Goal: Task Accomplishment & Management: Manage account settings

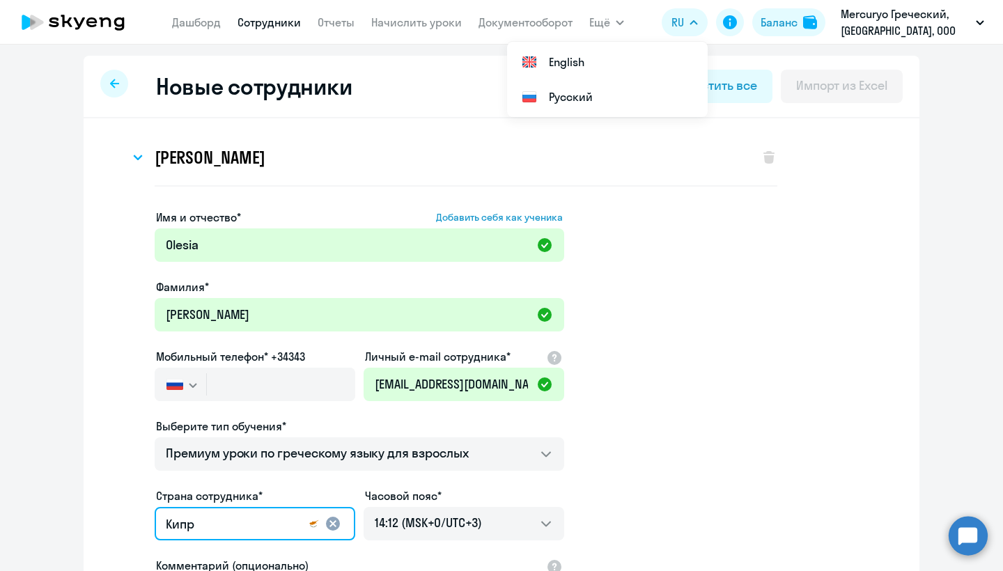
select select "greek_adult_not_native_speaker_premium"
select select "3"
select select "greek_adult_not_native_speaker_premium"
select select "3"
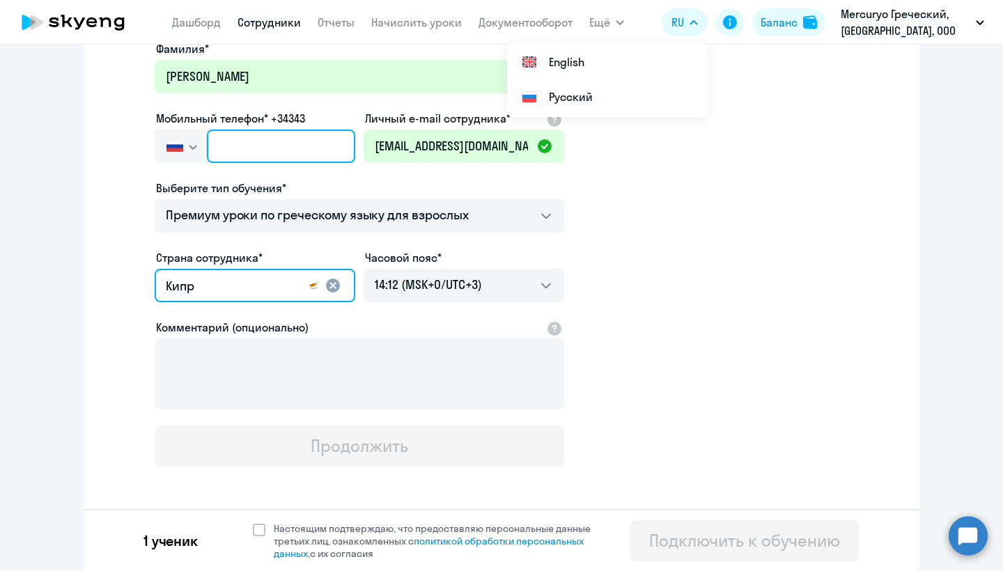
click at [262, 153] on input "text" at bounding box center [281, 146] width 148 height 33
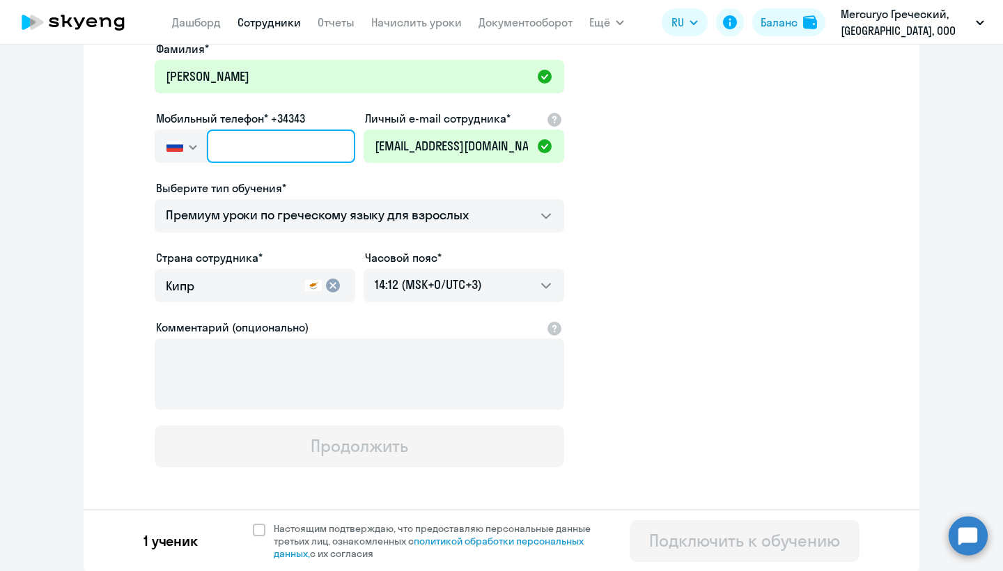
paste input "[PHONE_NUMBER]"
type input "[PHONE_NUMBER]"
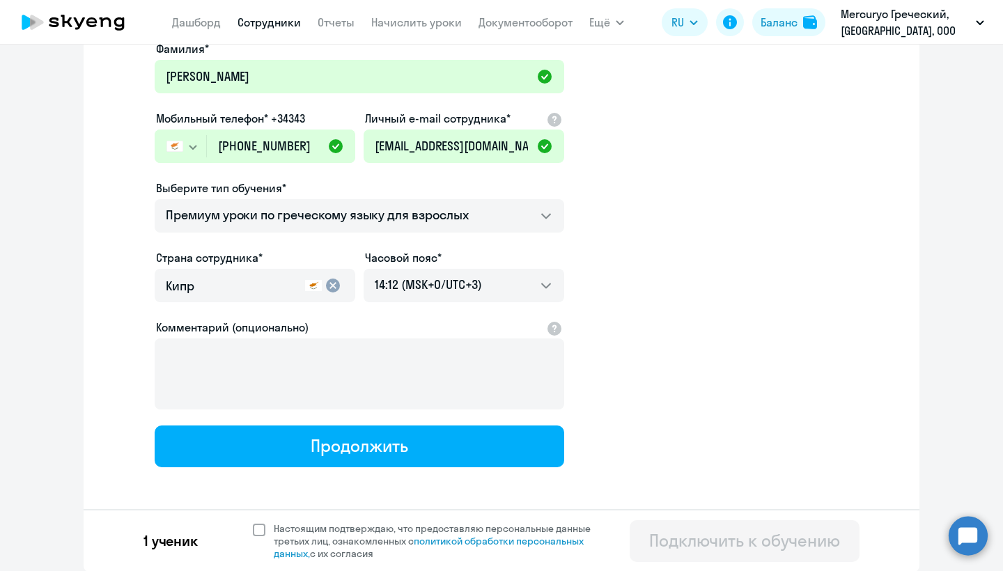
click at [258, 531] on span at bounding box center [259, 530] width 13 height 13
click at [253, 523] on input "Настоящим подтверждаю, что предоставляю персональные данные третьих лиц, ознако…" at bounding box center [252, 522] width 1 height 1
checkbox input "true"
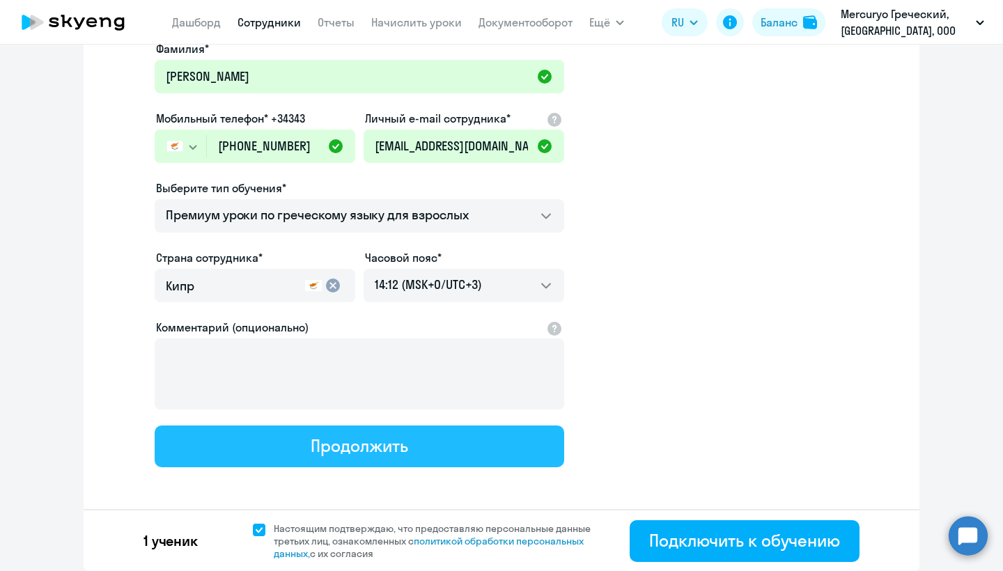
click at [385, 447] on div "Продолжить" at bounding box center [359, 446] width 97 height 22
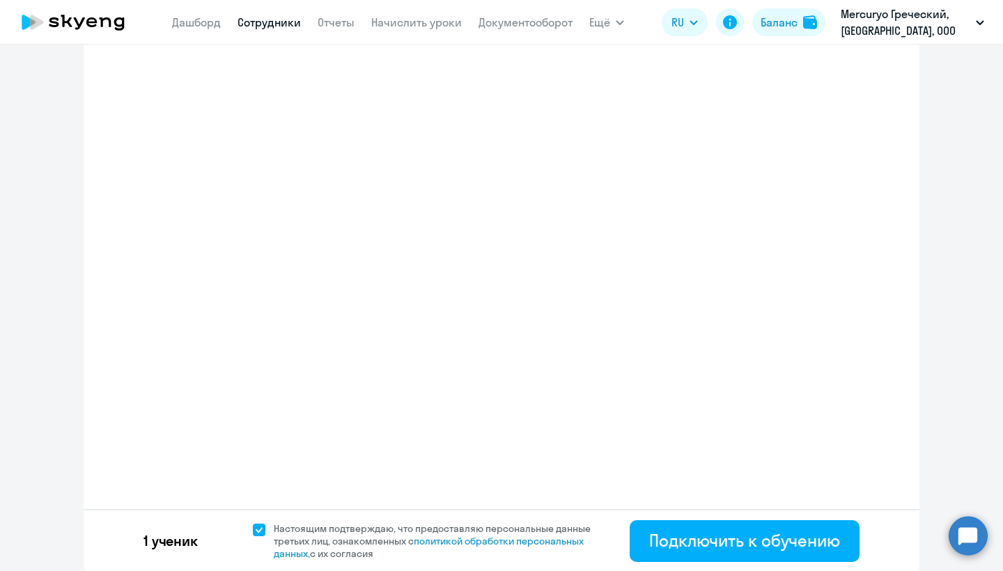
select select "greek_adult_not_native_speaker_premium"
select select "3"
select select "greek_adult_not_native_speaker_premium"
select select "3"
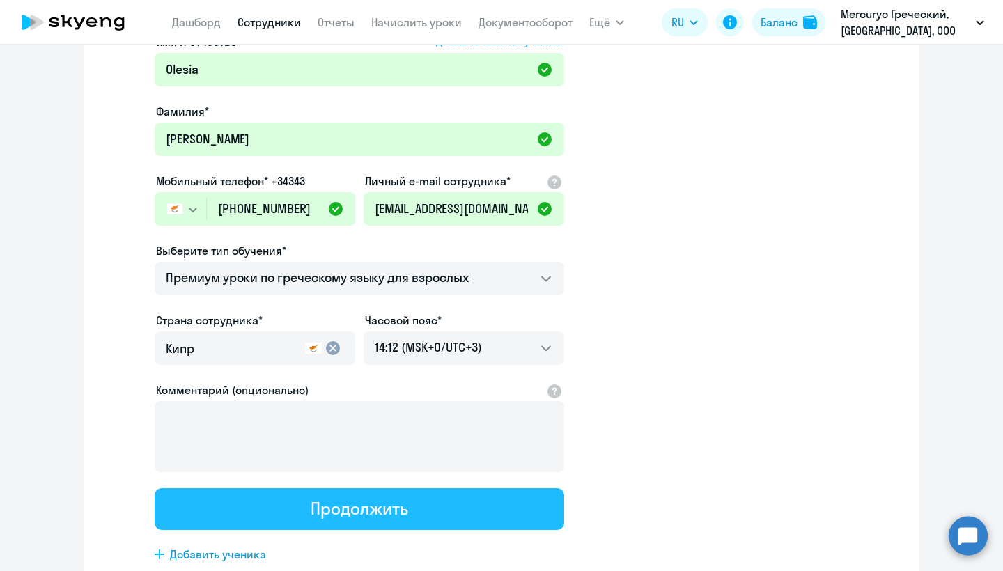
scroll to position [0, 0]
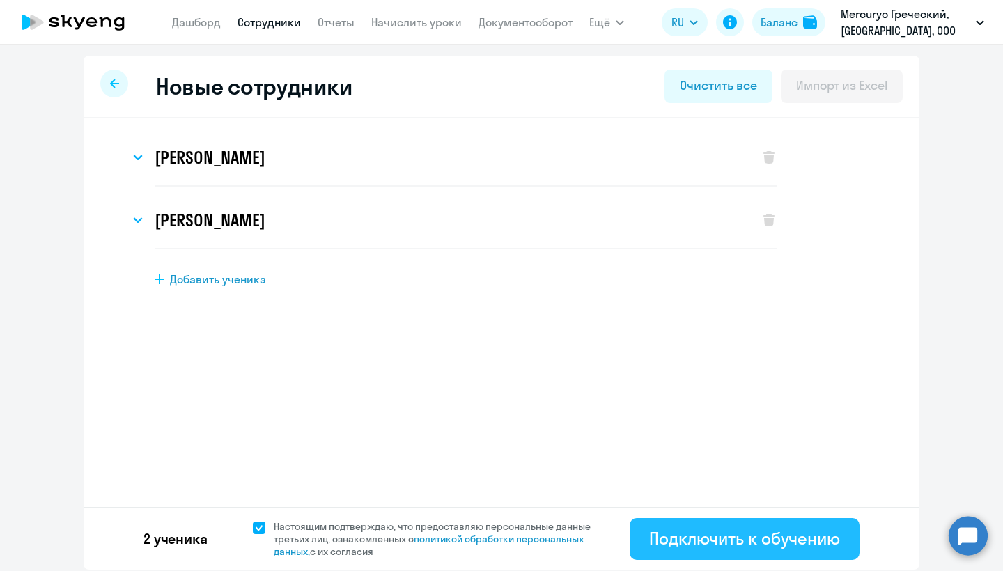
click at [763, 543] on div "Подключить к обучению" at bounding box center [744, 538] width 191 height 22
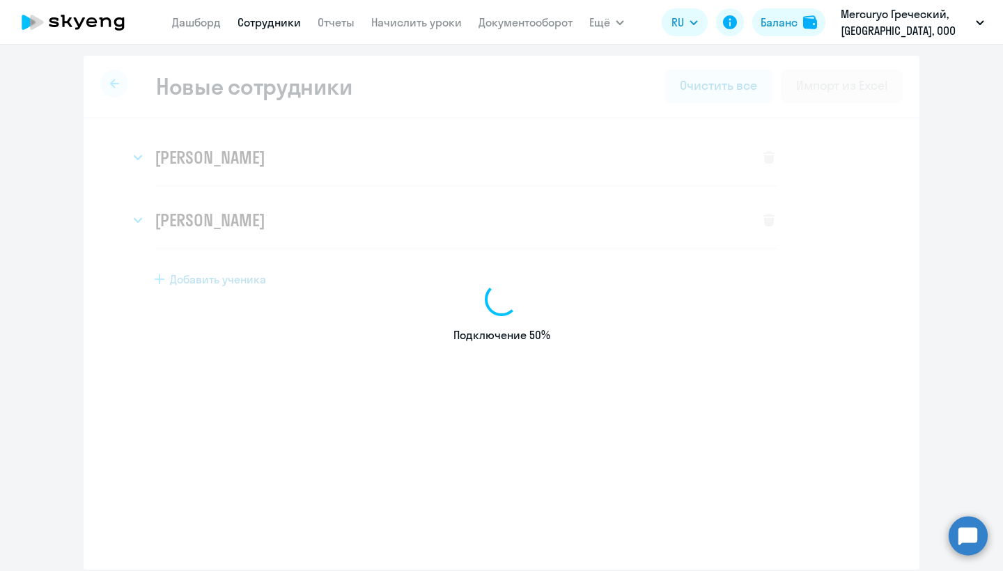
select select "greek_adult_not_native_speaker_premium"
select select "3"
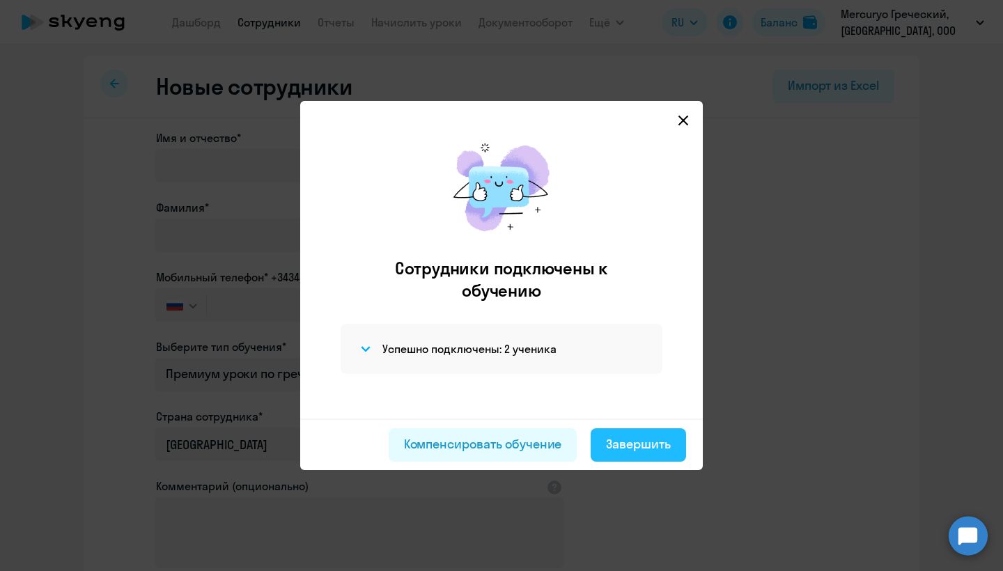
click at [646, 450] on div "Завершить" at bounding box center [638, 444] width 65 height 18
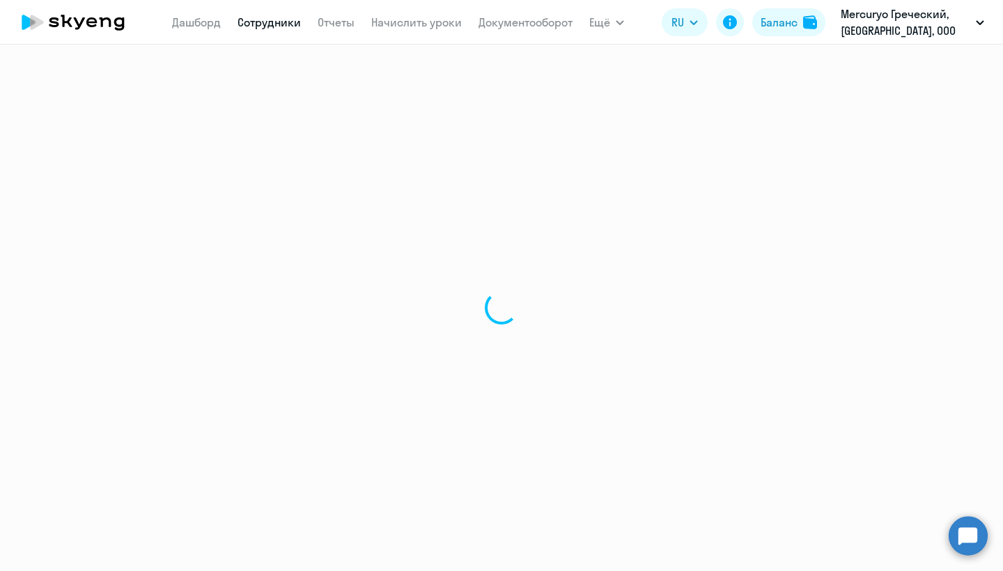
select select "30"
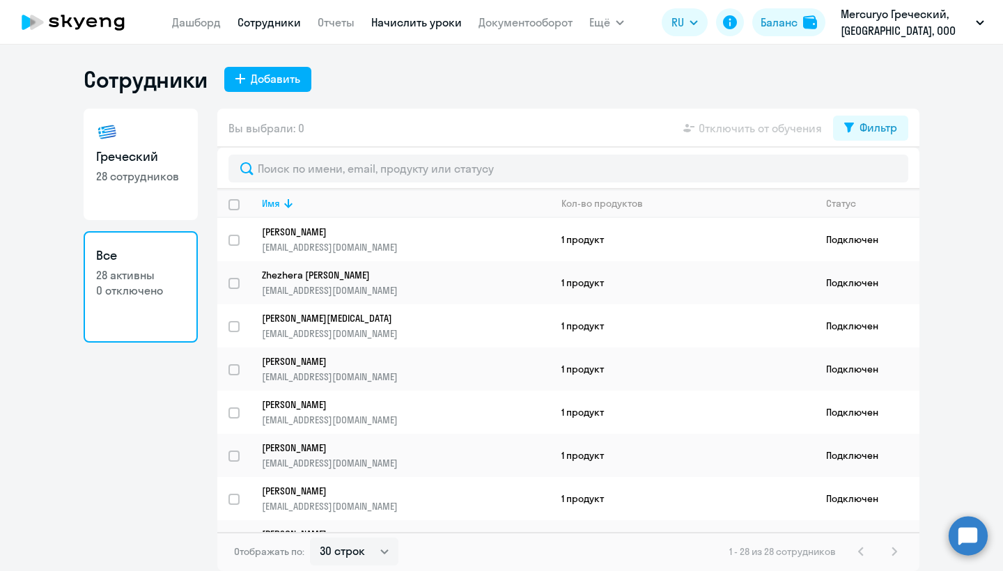
click at [422, 24] on link "Начислить уроки" at bounding box center [416, 22] width 91 height 14
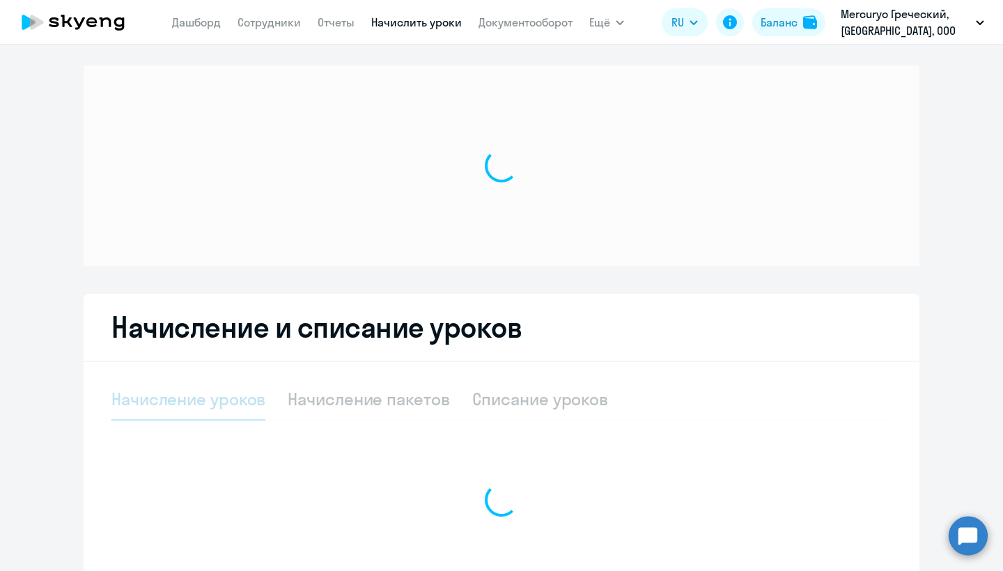
select select "10"
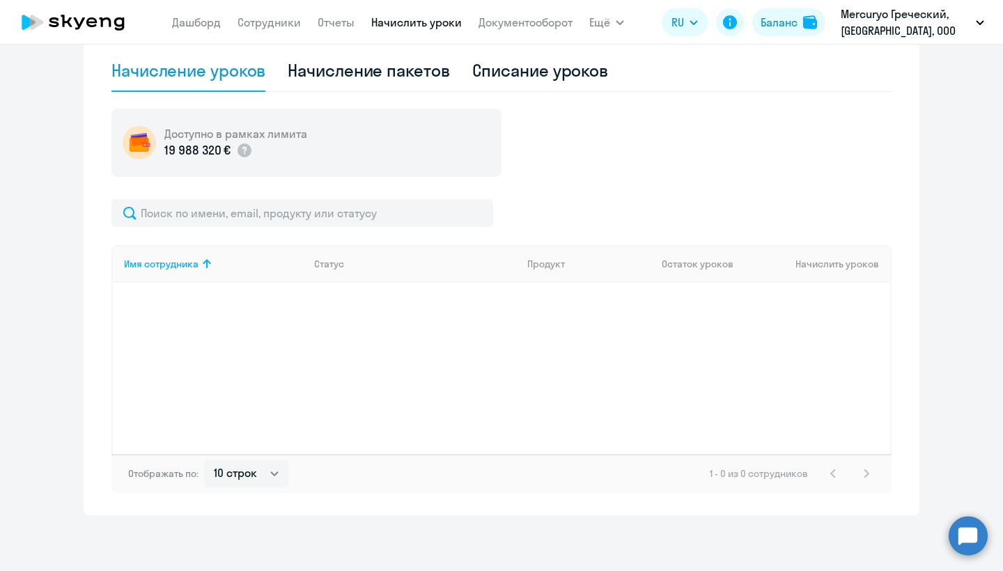
scroll to position [453, 0]
click at [411, 77] on div "Начисление пакетов" at bounding box center [369, 70] width 162 height 22
select select "10"
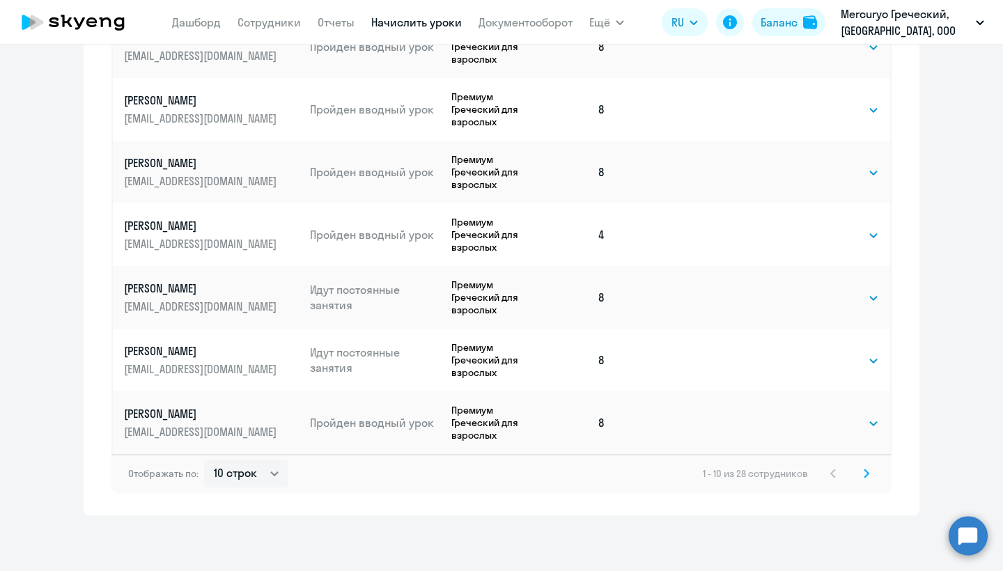
scroll to position [879, 0]
click at [865, 472] on icon at bounding box center [867, 474] width 6 height 10
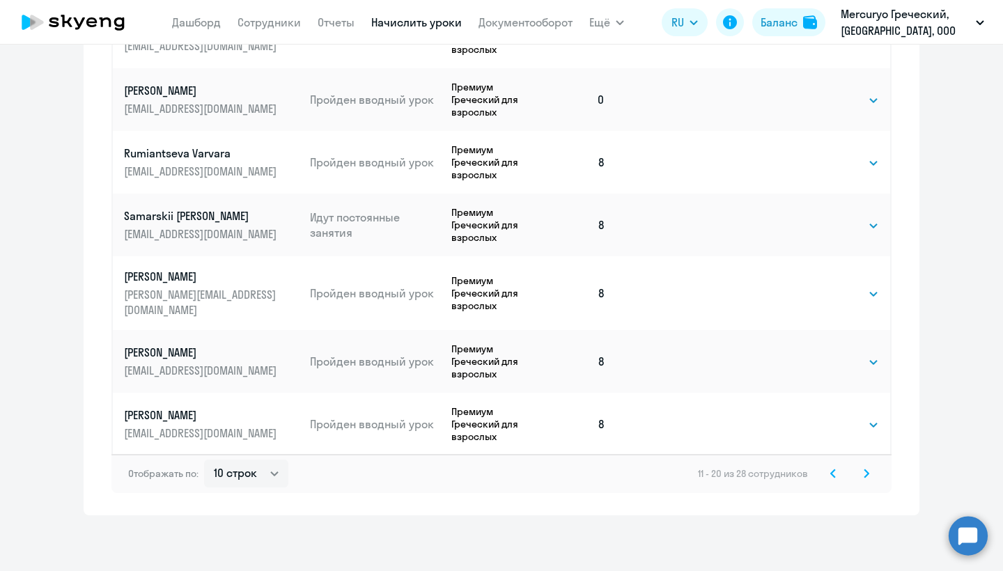
scroll to position [0, 0]
select select "8"
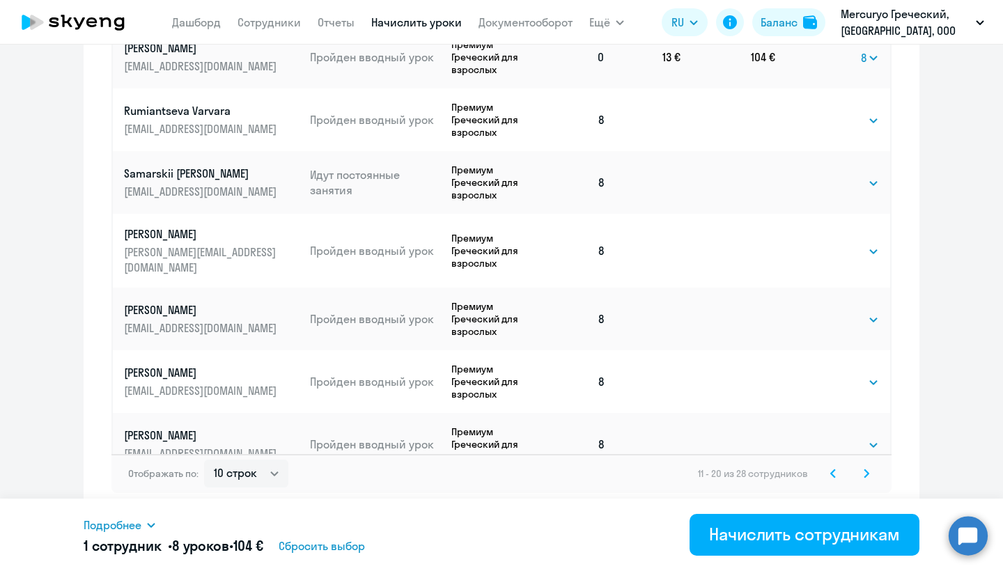
scroll to position [42, 0]
click at [867, 472] on icon at bounding box center [867, 474] width 4 height 8
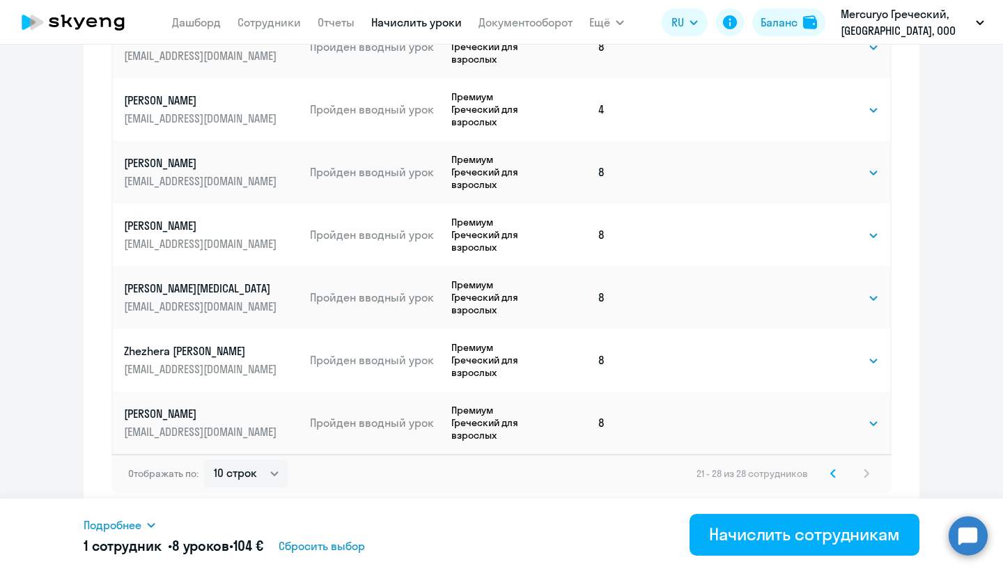
scroll to position [796, 0]
click at [834, 472] on icon at bounding box center [833, 474] width 4 height 8
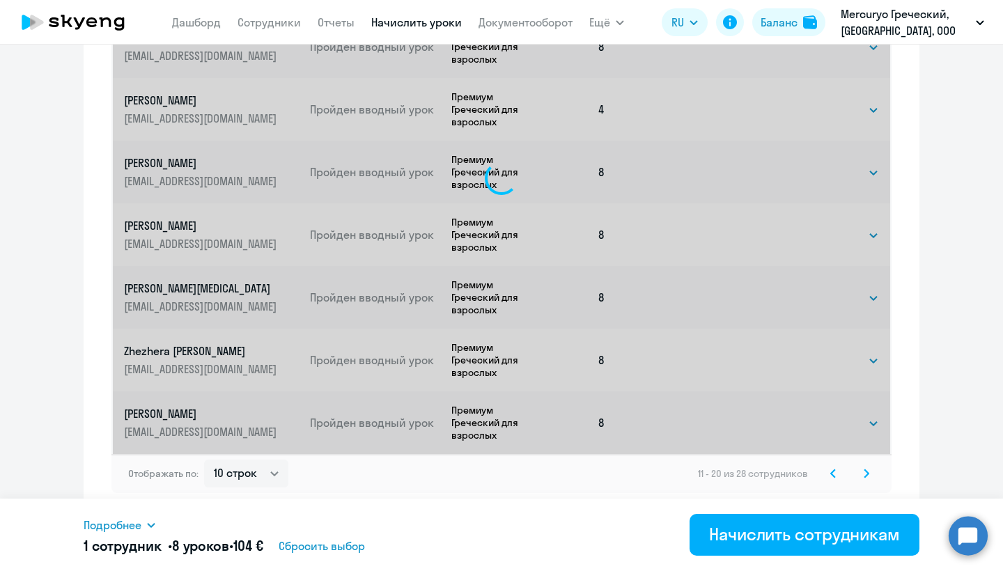
select select "8"
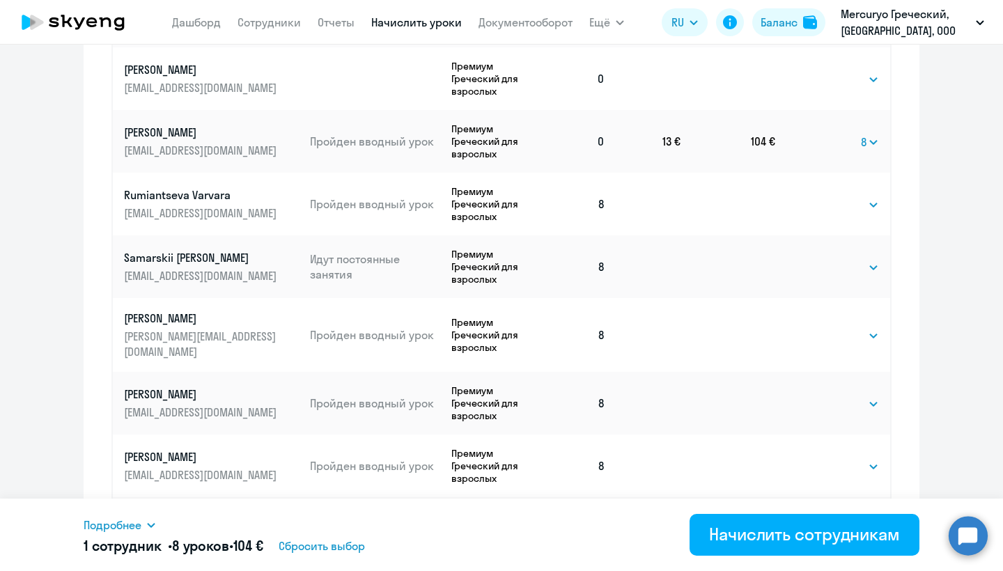
scroll to position [0, 0]
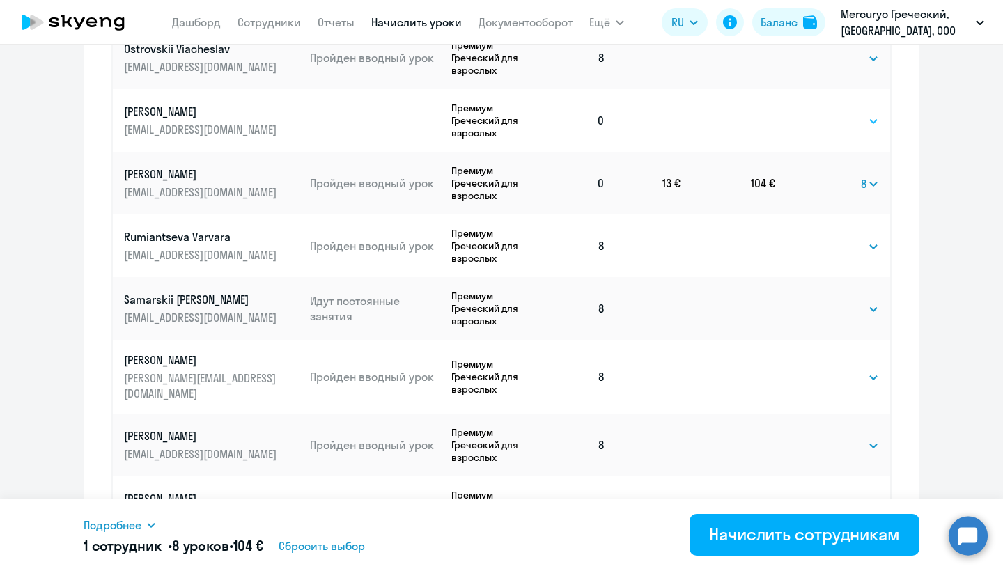
select select "8"
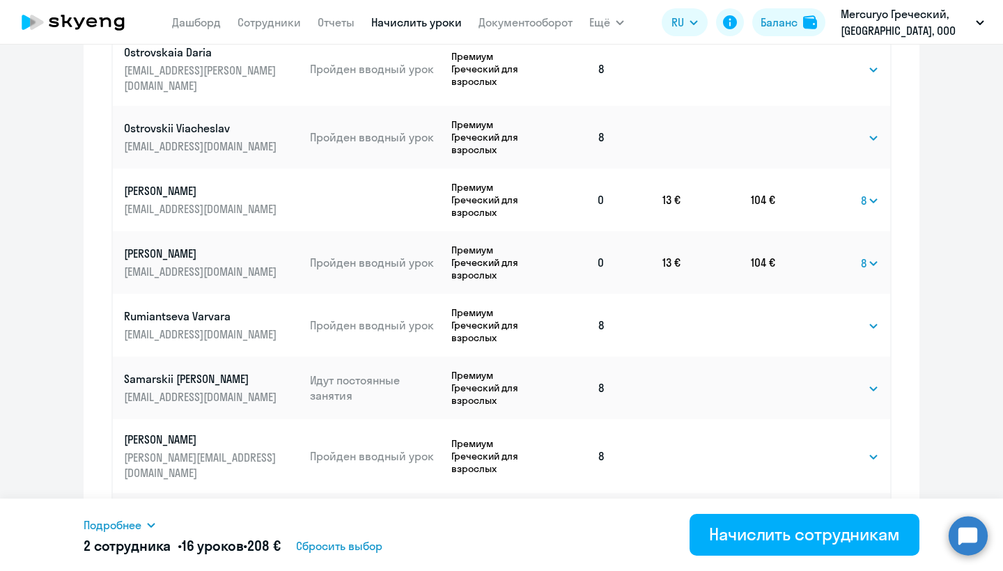
scroll to position [711, 0]
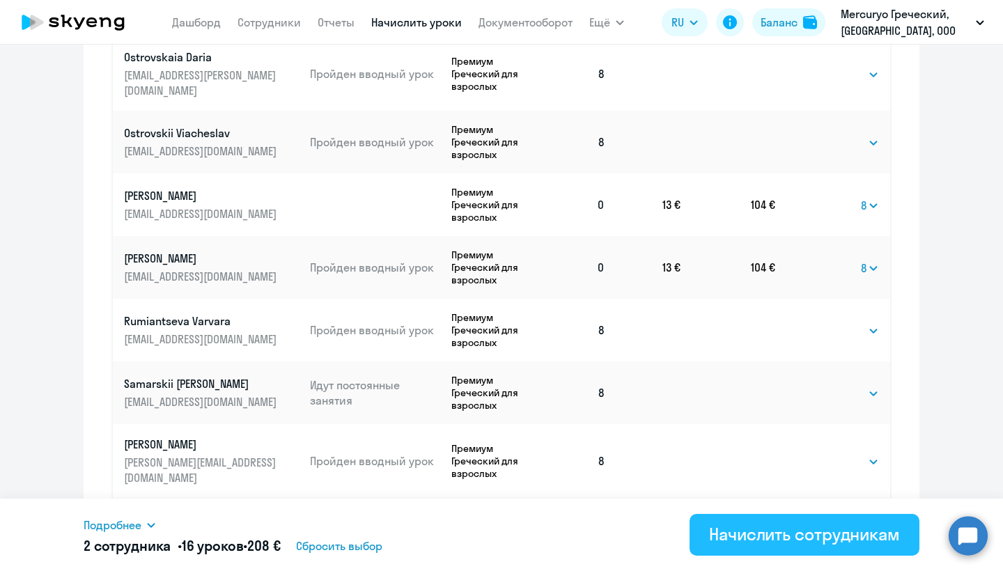
click at [781, 529] on div "Начислить сотрудникам" at bounding box center [804, 534] width 191 height 22
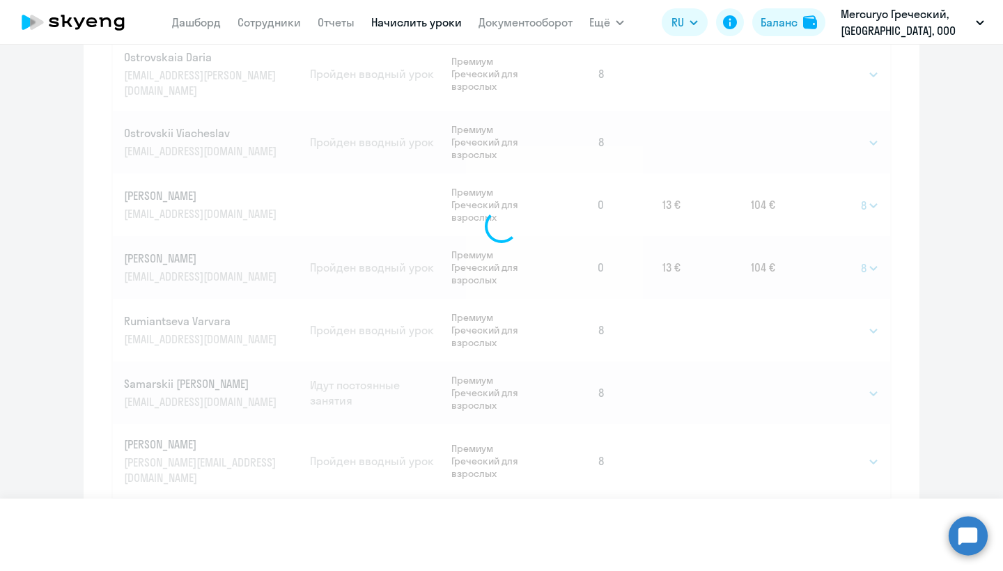
select select
